Goal: Transaction & Acquisition: Purchase product/service

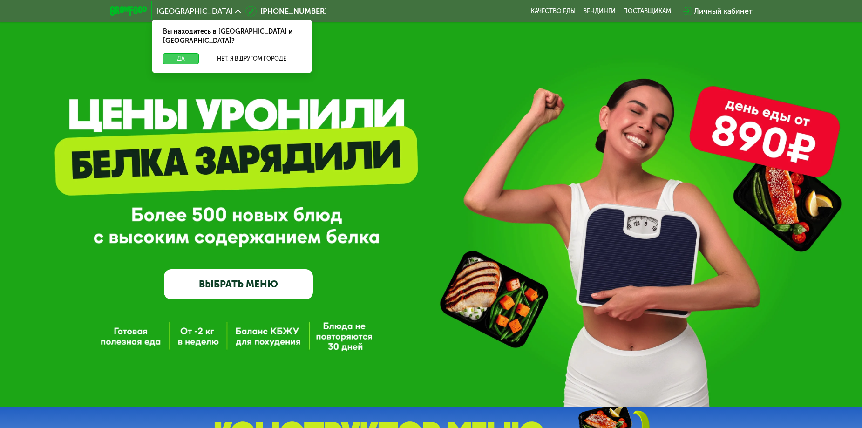
click at [195, 53] on button "Да" at bounding box center [181, 58] width 36 height 11
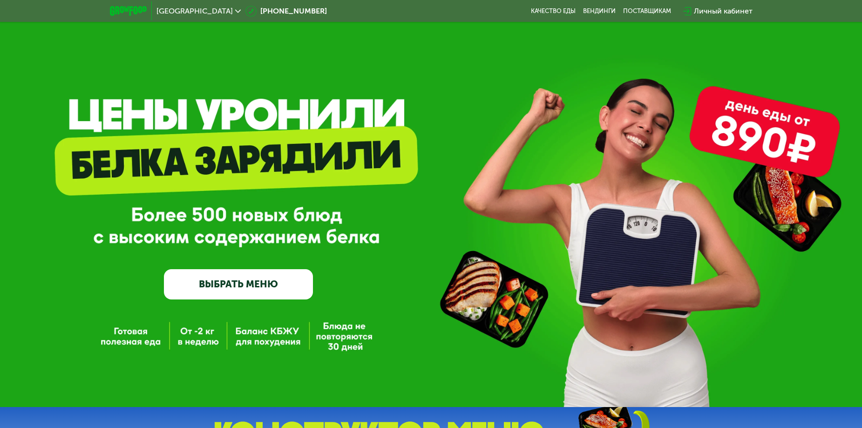
click at [261, 283] on link "ВЫБРАТЬ МЕНЮ" at bounding box center [238, 284] width 149 height 30
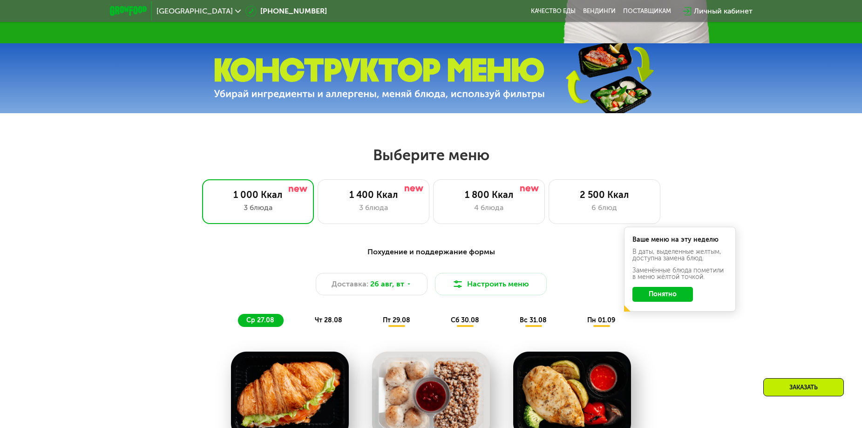
scroll to position [491, 0]
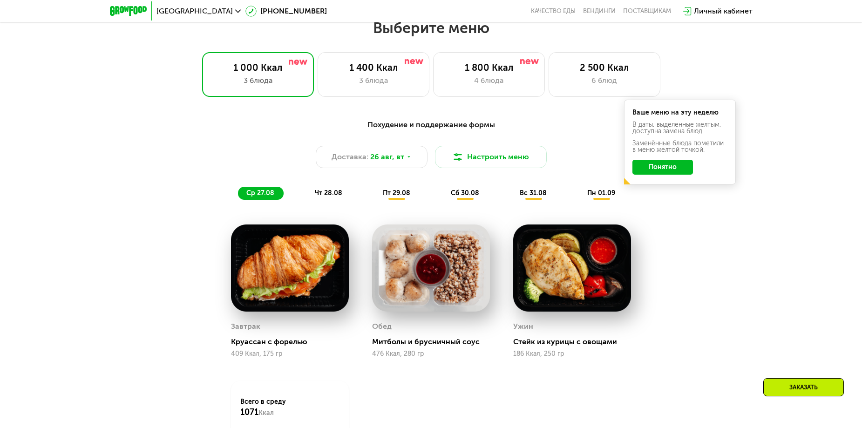
click at [668, 167] on button "Понятно" at bounding box center [662, 167] width 61 height 15
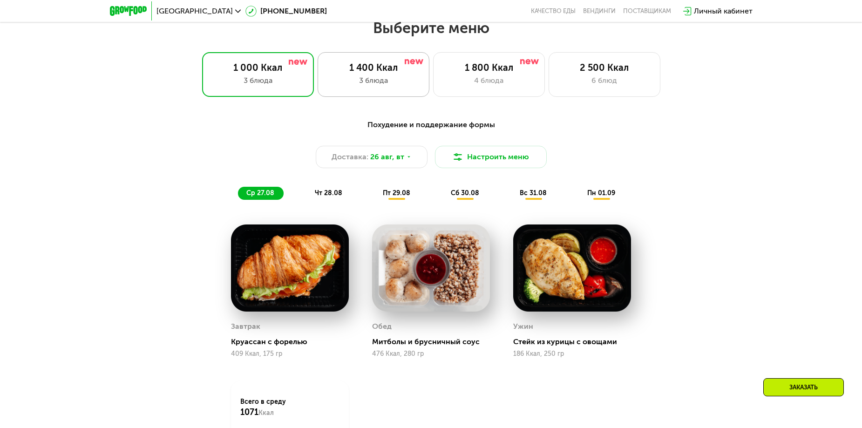
click at [433, 81] on div "1 400 Ккал 3 блюда" at bounding box center [489, 74] width 112 height 45
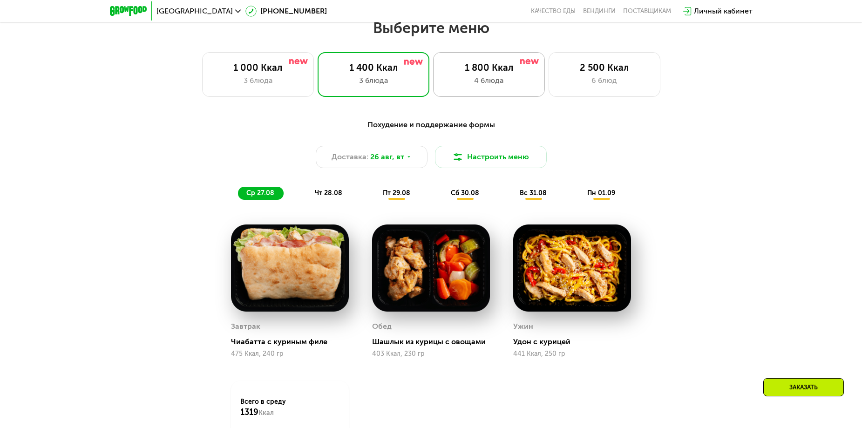
click at [505, 81] on div "4 блюда" at bounding box center [489, 80] width 92 height 11
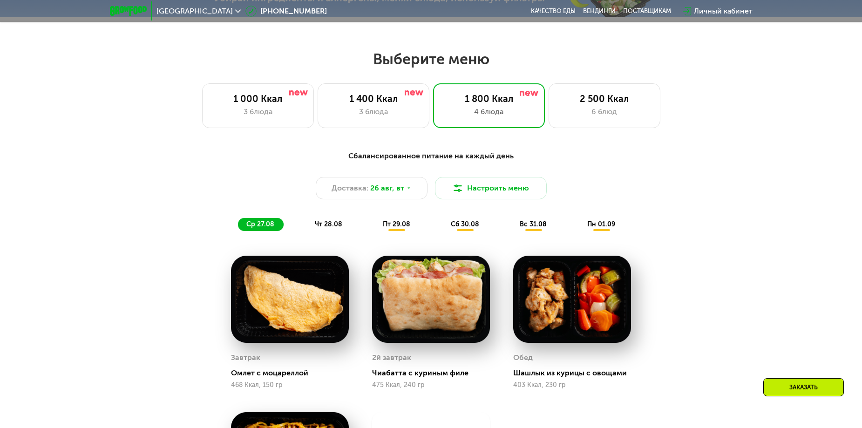
scroll to position [304, 0]
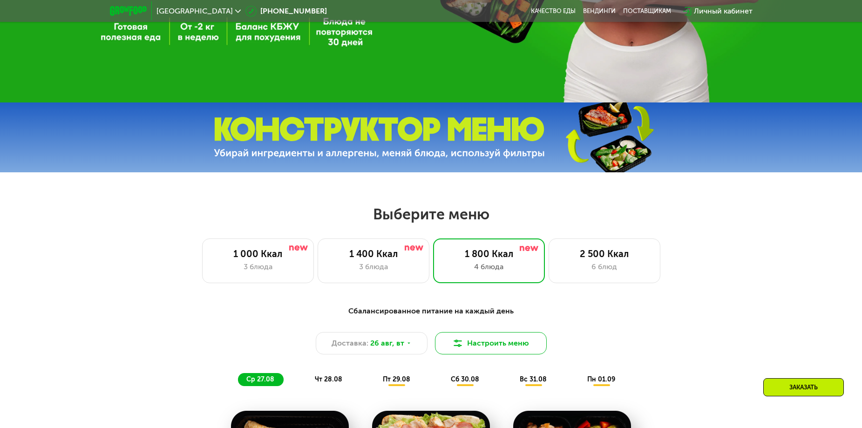
click at [507, 344] on button "Настроить меню" at bounding box center [491, 343] width 112 height 22
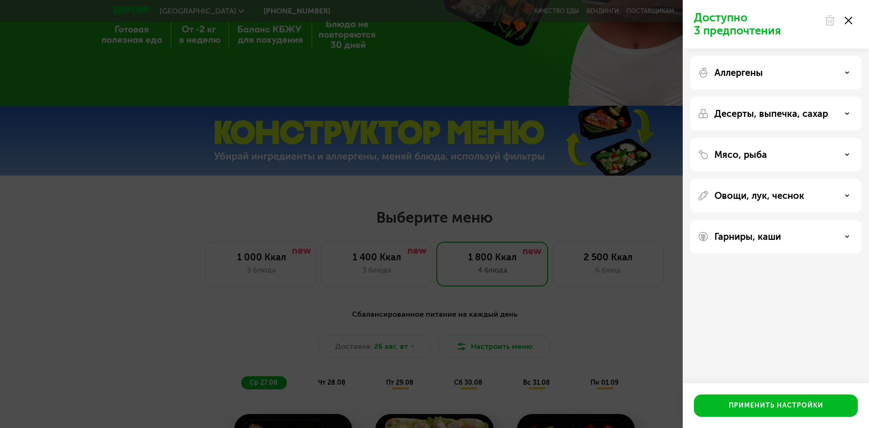
click at [762, 97] on div "Аллергены" at bounding box center [775, 114] width 171 height 34
click at [757, 72] on p "Аллергены" at bounding box center [738, 72] width 48 height 11
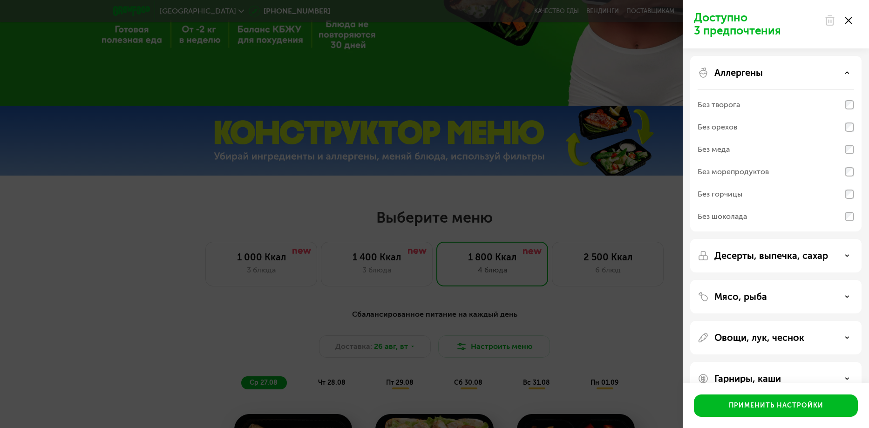
click at [756, 72] on p "Аллергены" at bounding box center [738, 72] width 48 height 11
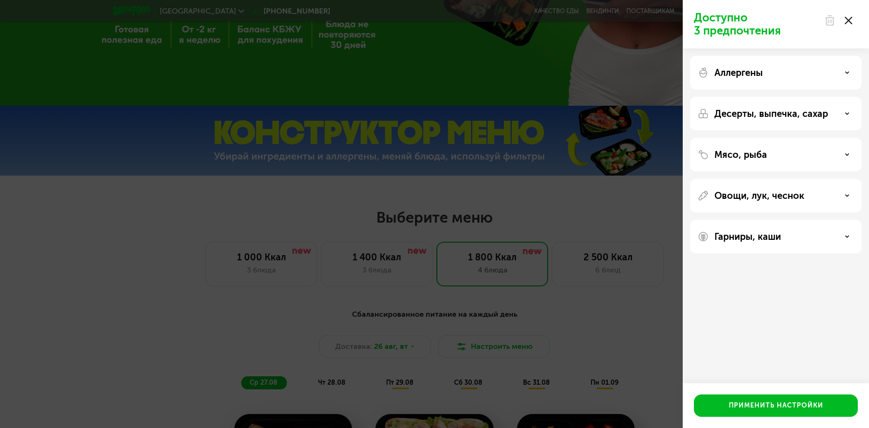
click at [626, 244] on div "Доступно 3 предпочтения Аллергены Десерты, выпечка, сахар Мясо, рыба Овощи, лук…" at bounding box center [434, 214] width 869 height 428
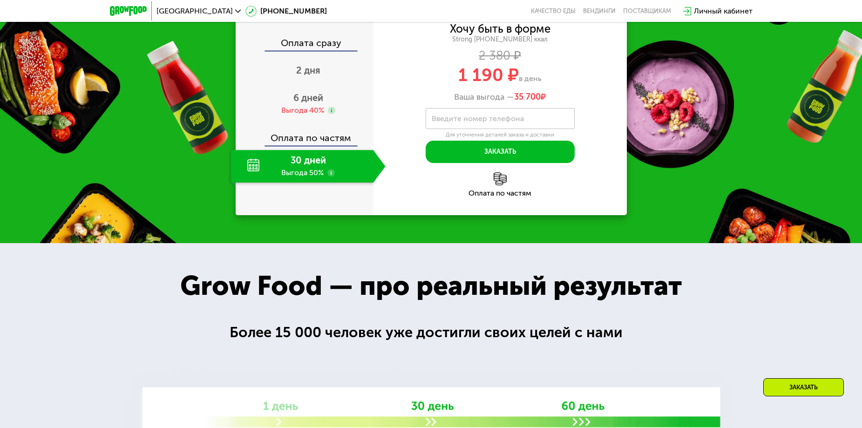
scroll to position [1142, 0]
